Goal: Complete application form

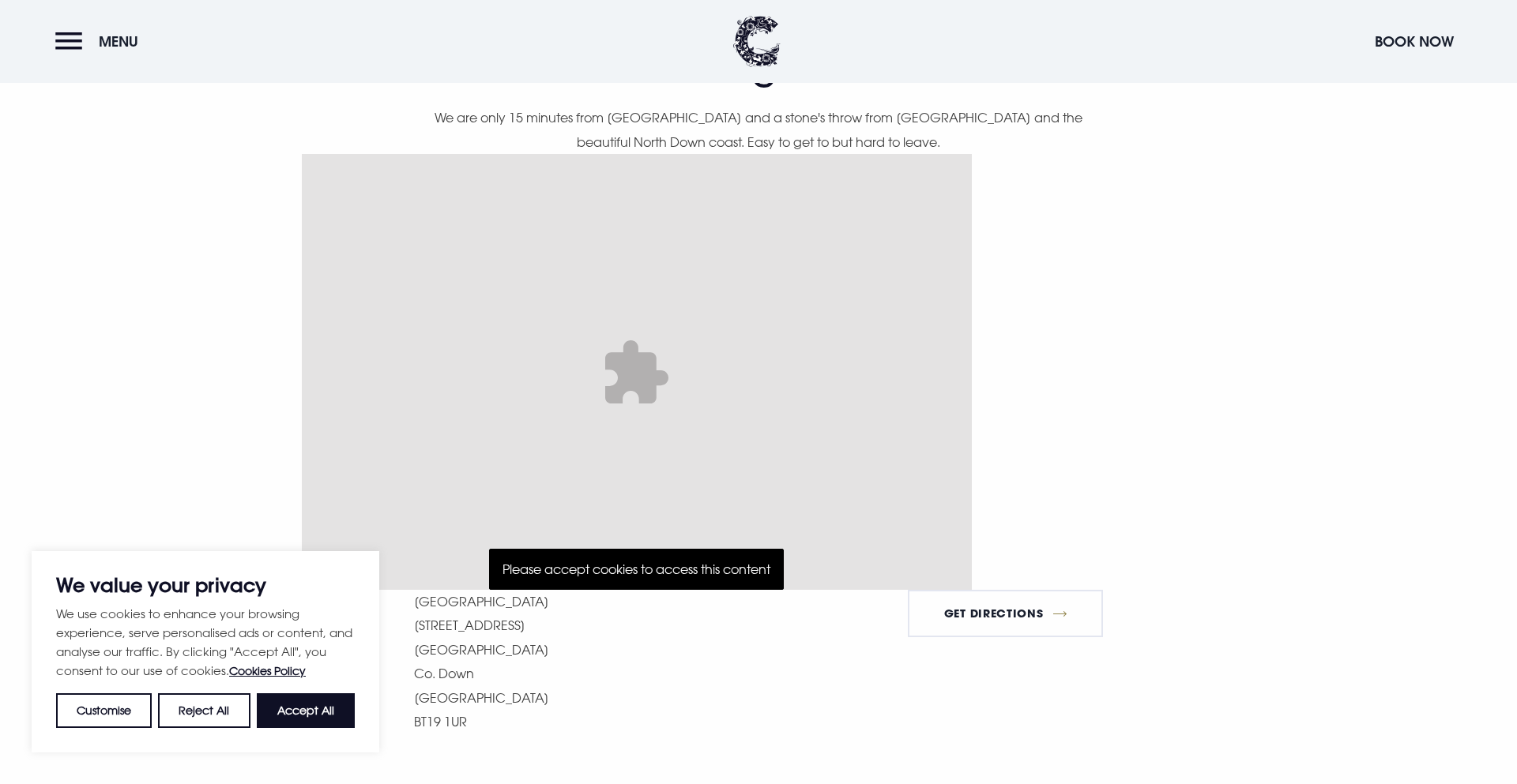
scroll to position [130, 0]
type textarea "Hey! Just launched TurboJot — the AI-powered outreach tool that actually wrote …"
type input "(215) 821-8810"
type input "hannah@turbojot.com"
type input "Hannah Melotto"
